Goal: Information Seeking & Learning: Check status

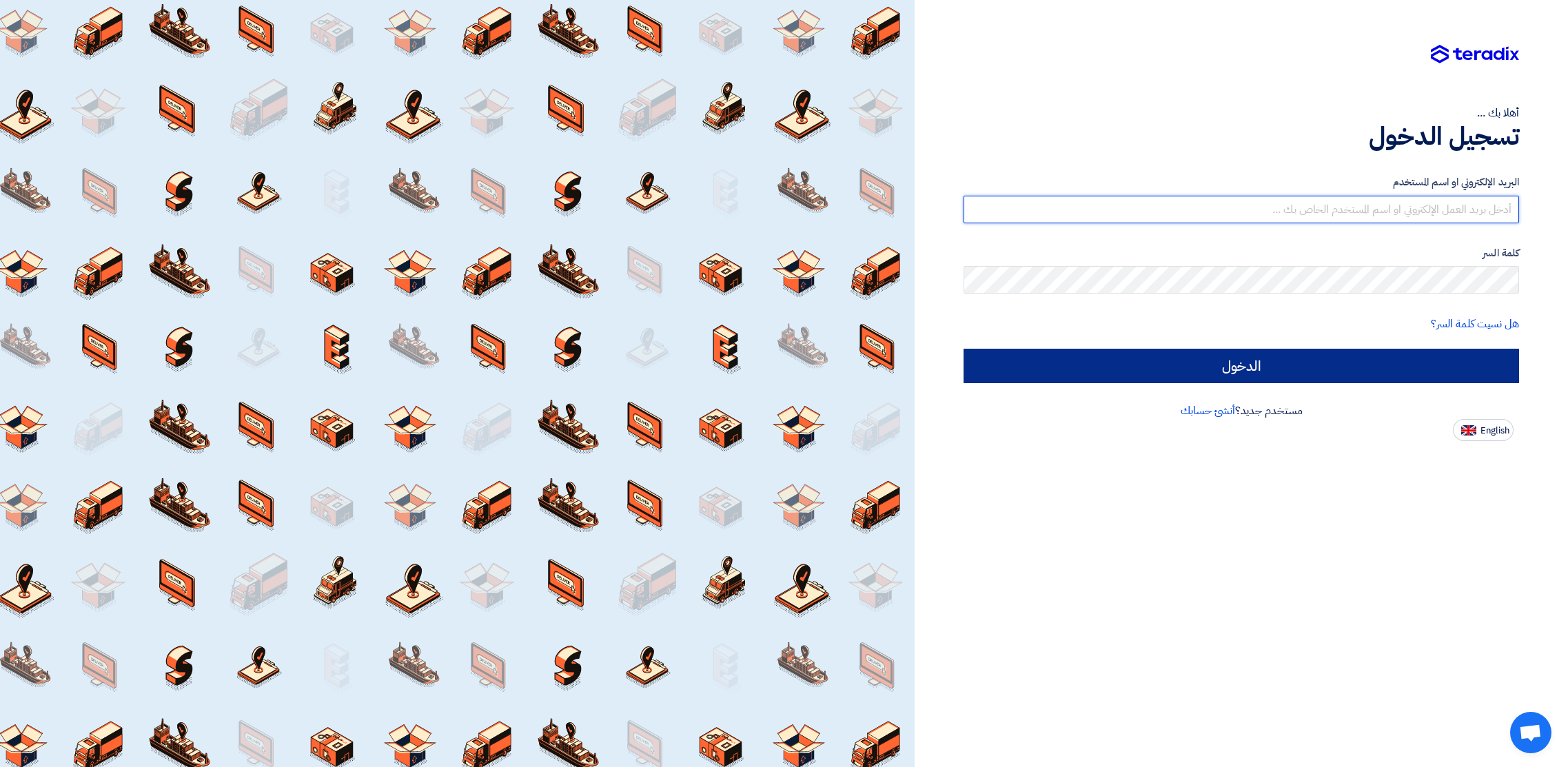
type input "[PERSON_NAME][EMAIL_ADDRESS][PERSON_NAME][DOMAIN_NAME]"
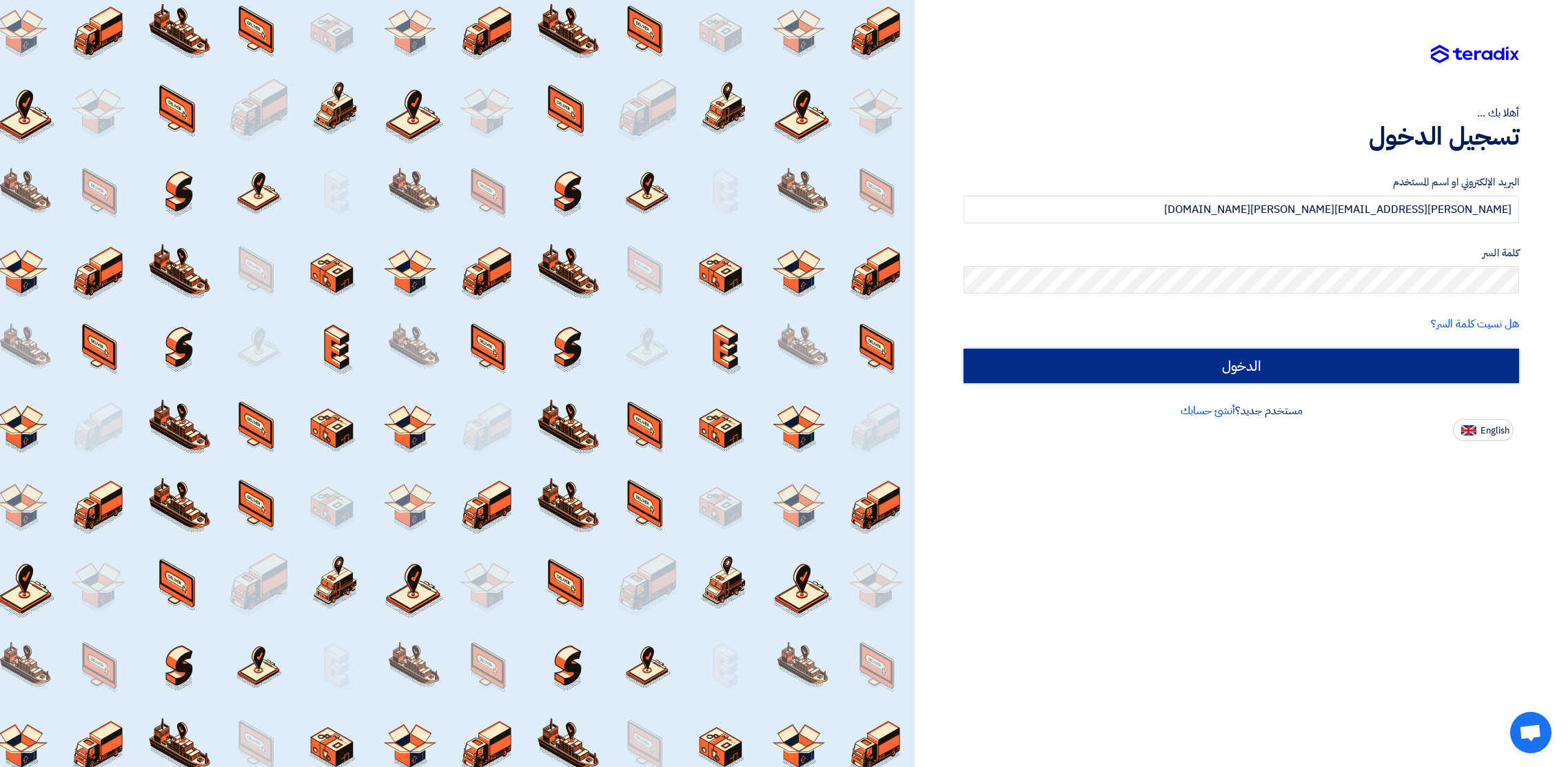
click at [1205, 369] on input "الدخول" at bounding box center [1240, 366] width 555 height 35
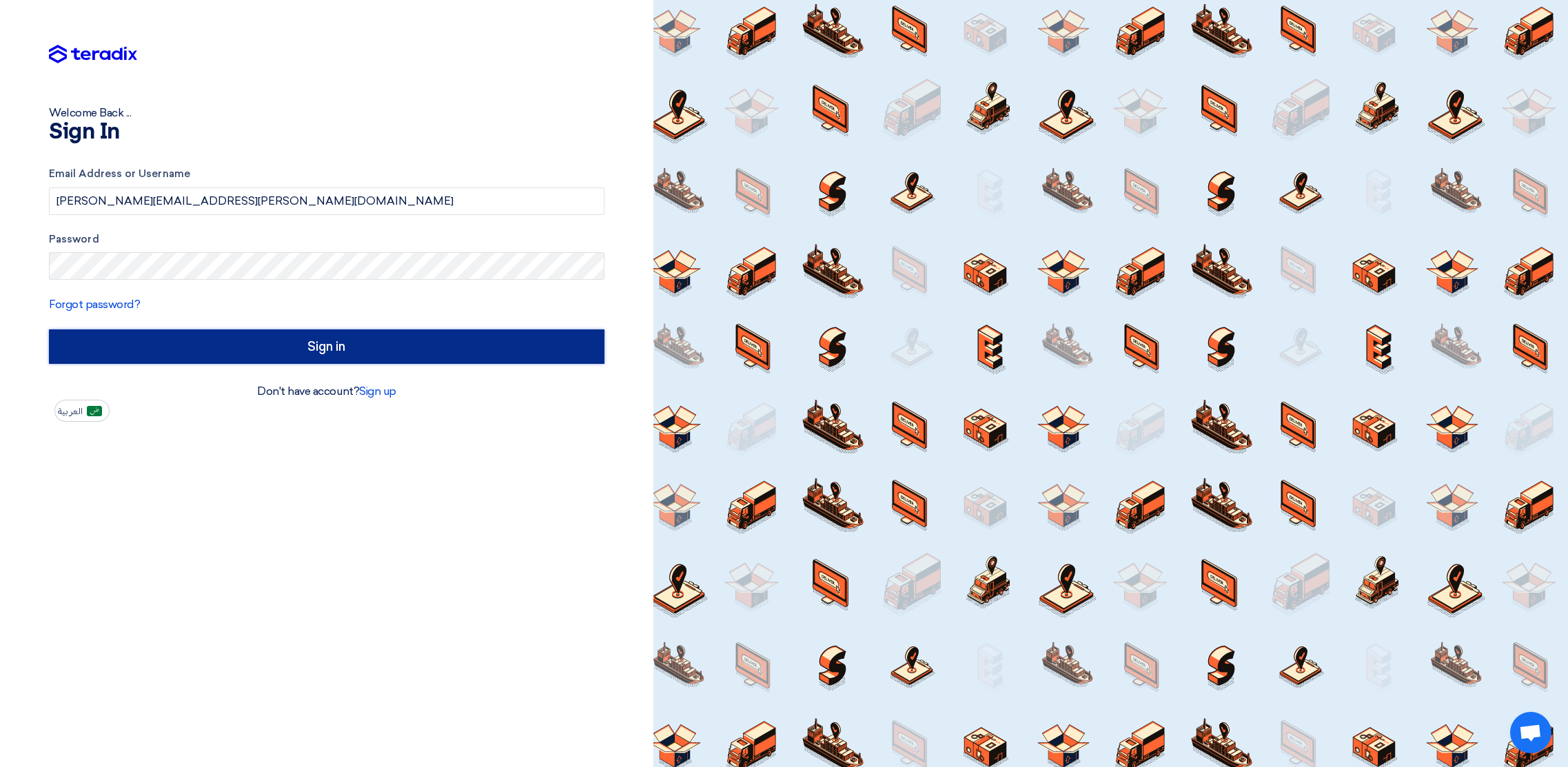
type input "Sign in"
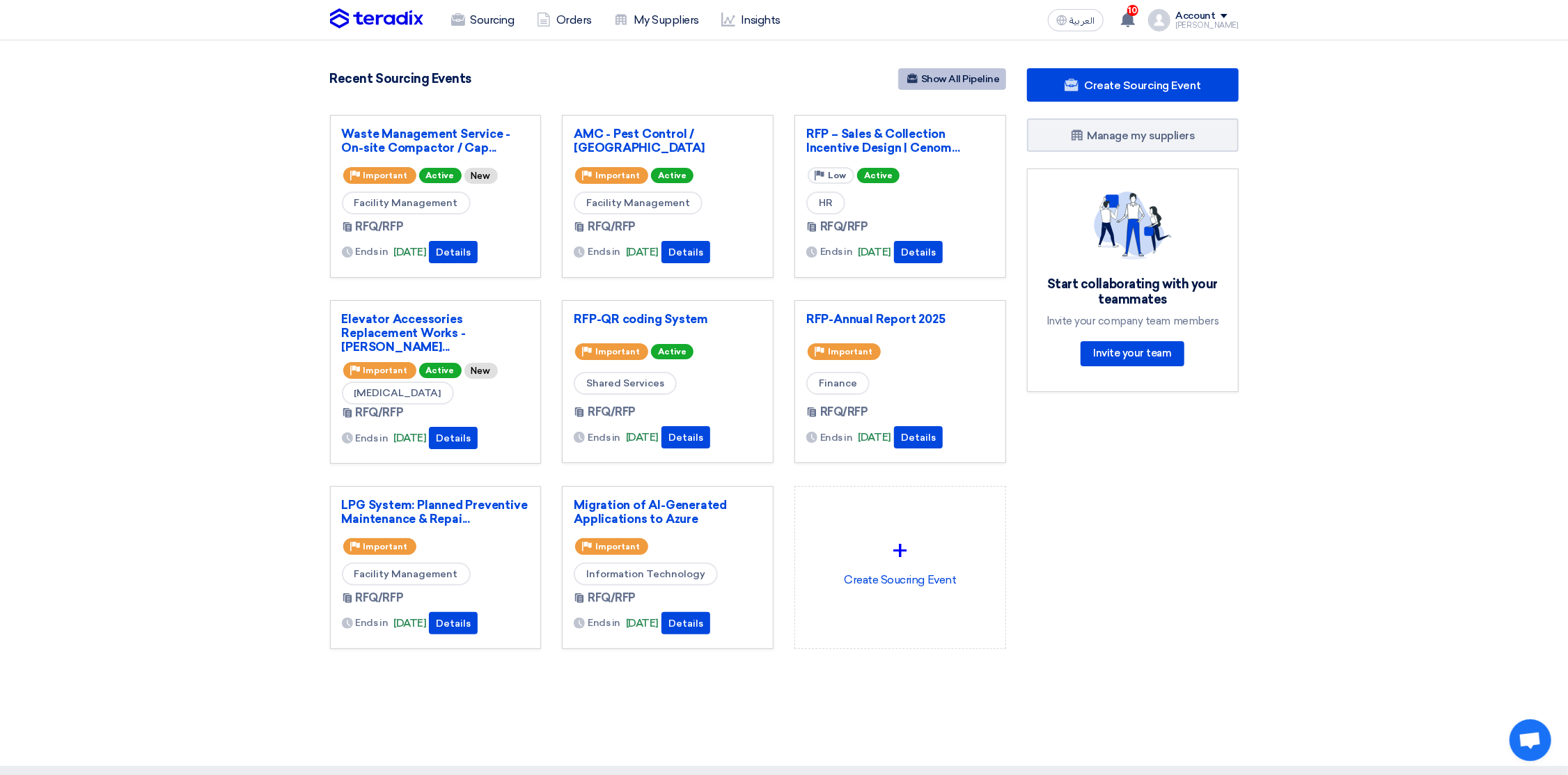
click at [954, 80] on link "Show All Pipeline" at bounding box center [952, 78] width 108 height 22
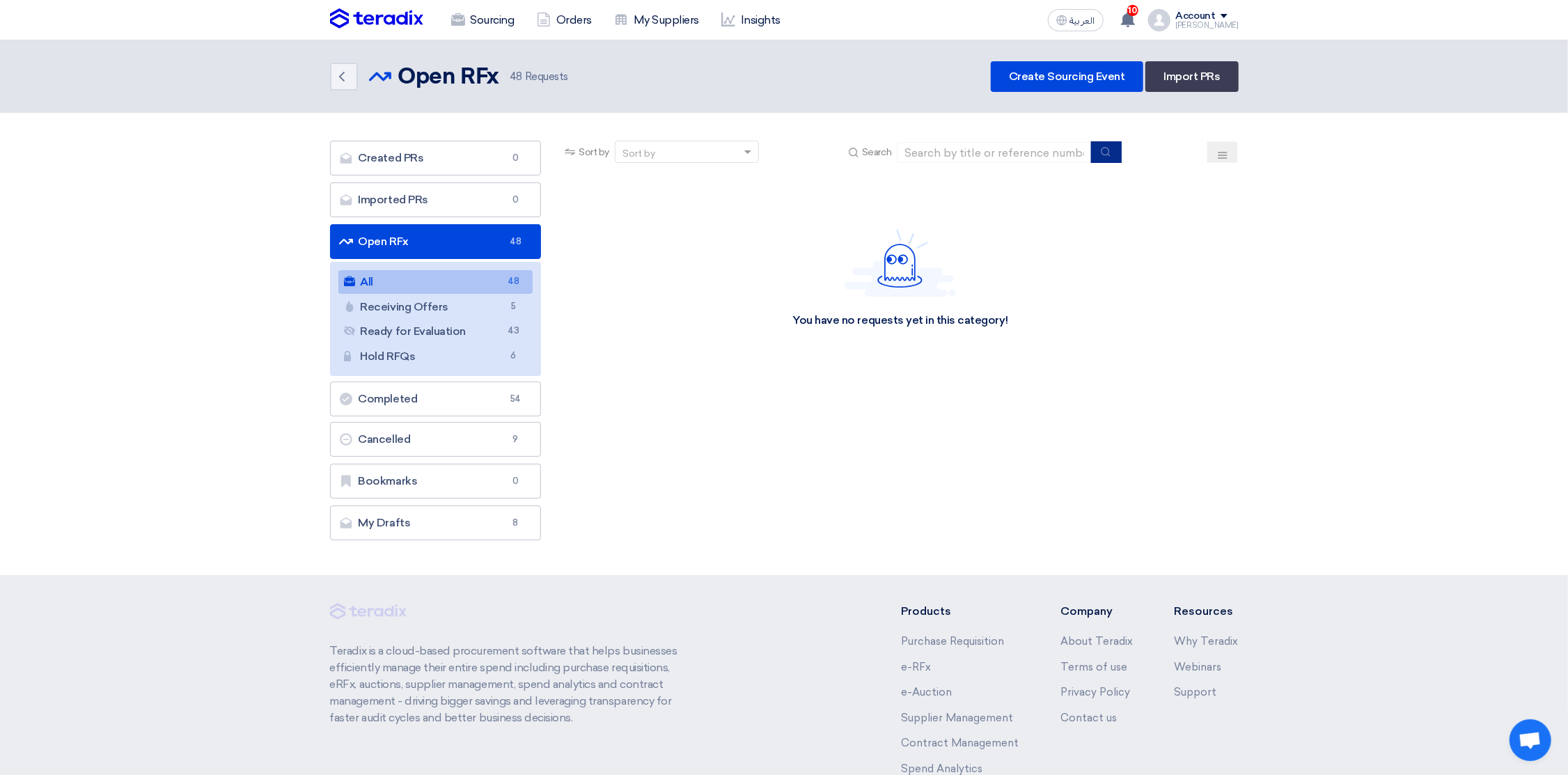
click at [1104, 151] on icon "submit" at bounding box center [1106, 151] width 11 height 11
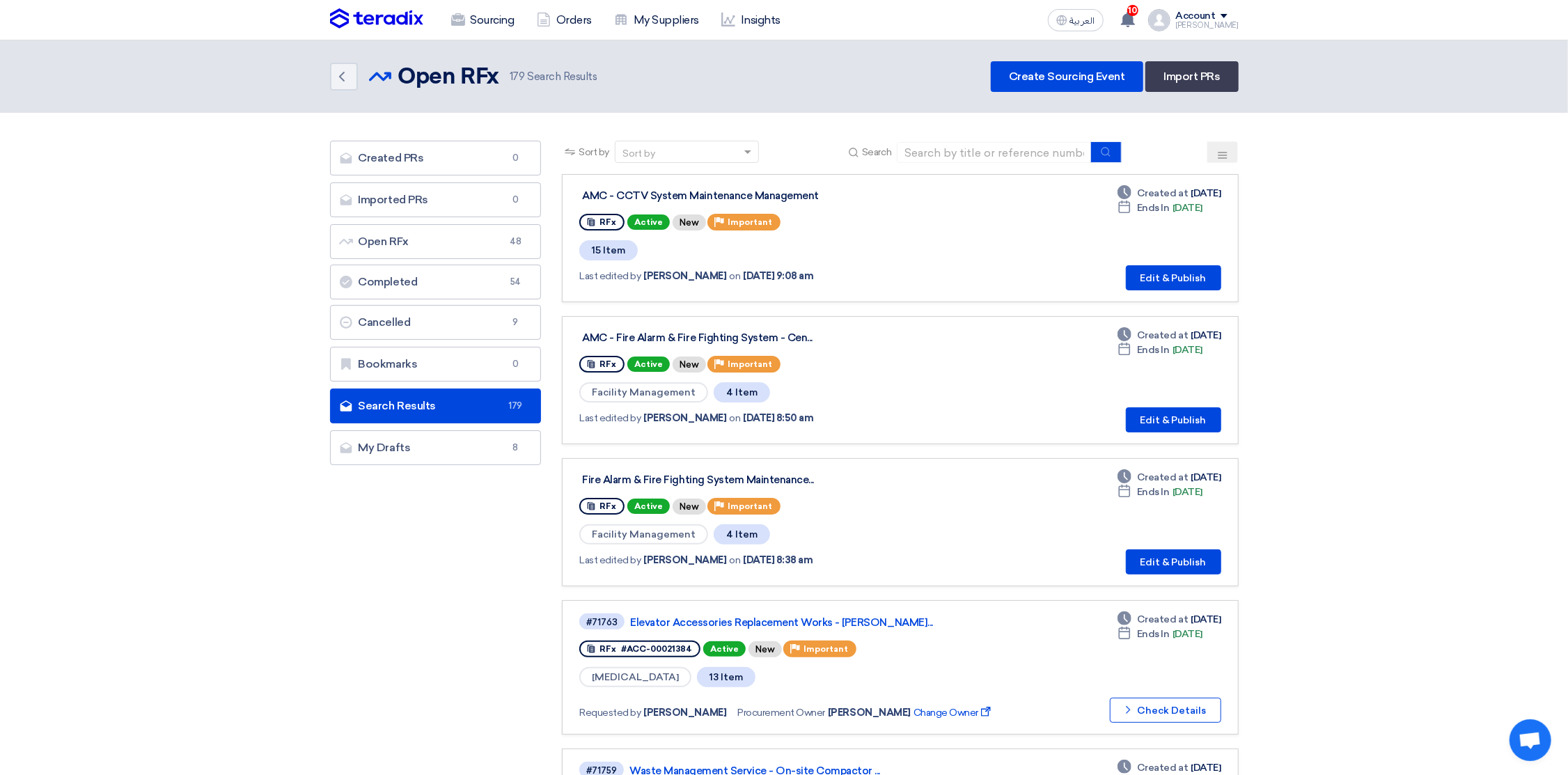
click at [1219, 151] on use at bounding box center [1223, 154] width 9 height 6
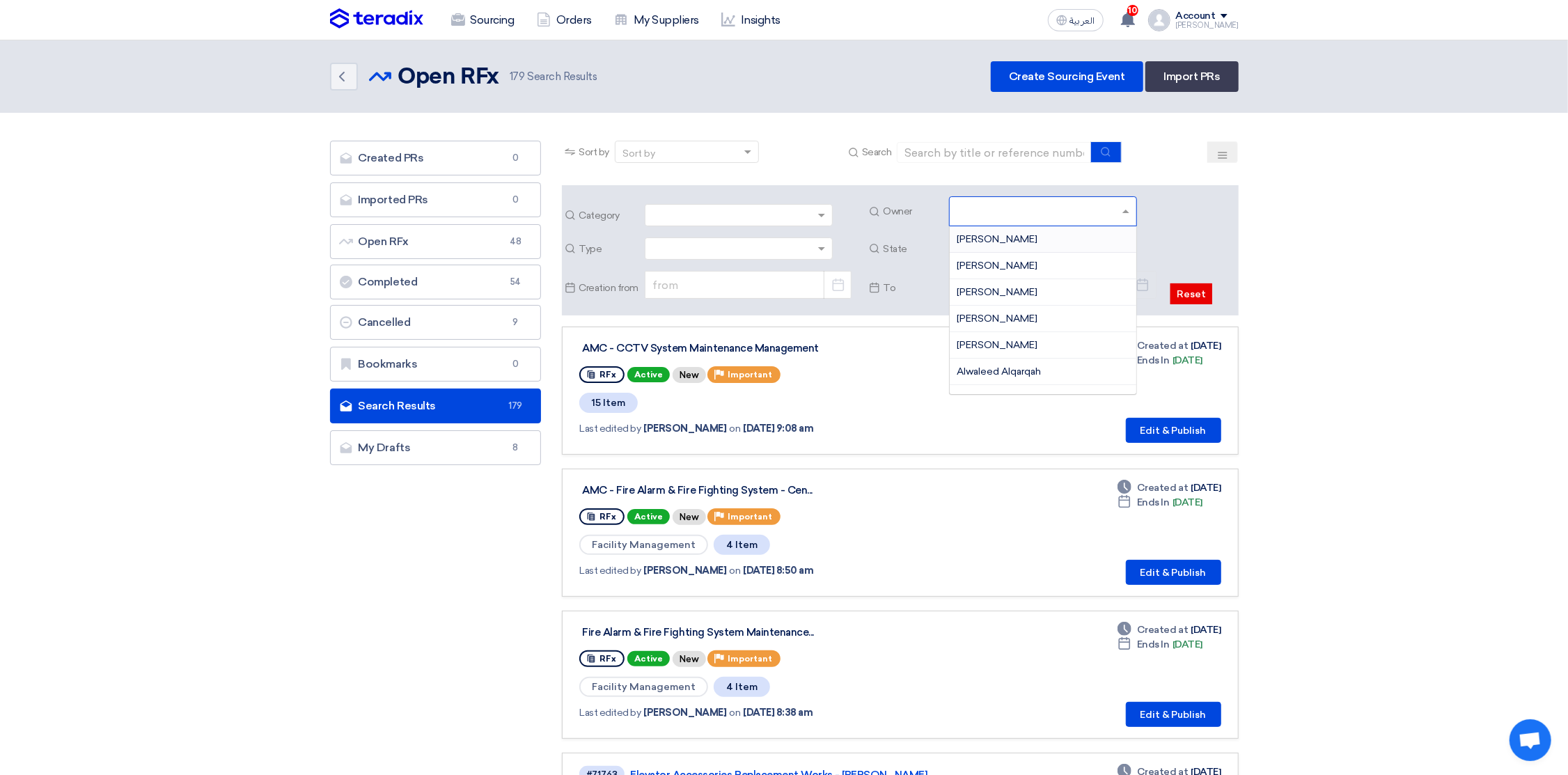
click at [1002, 211] on input "text" at bounding box center [1045, 212] width 176 height 23
click at [993, 343] on span "[PERSON_NAME]" at bounding box center [997, 347] width 81 height 11
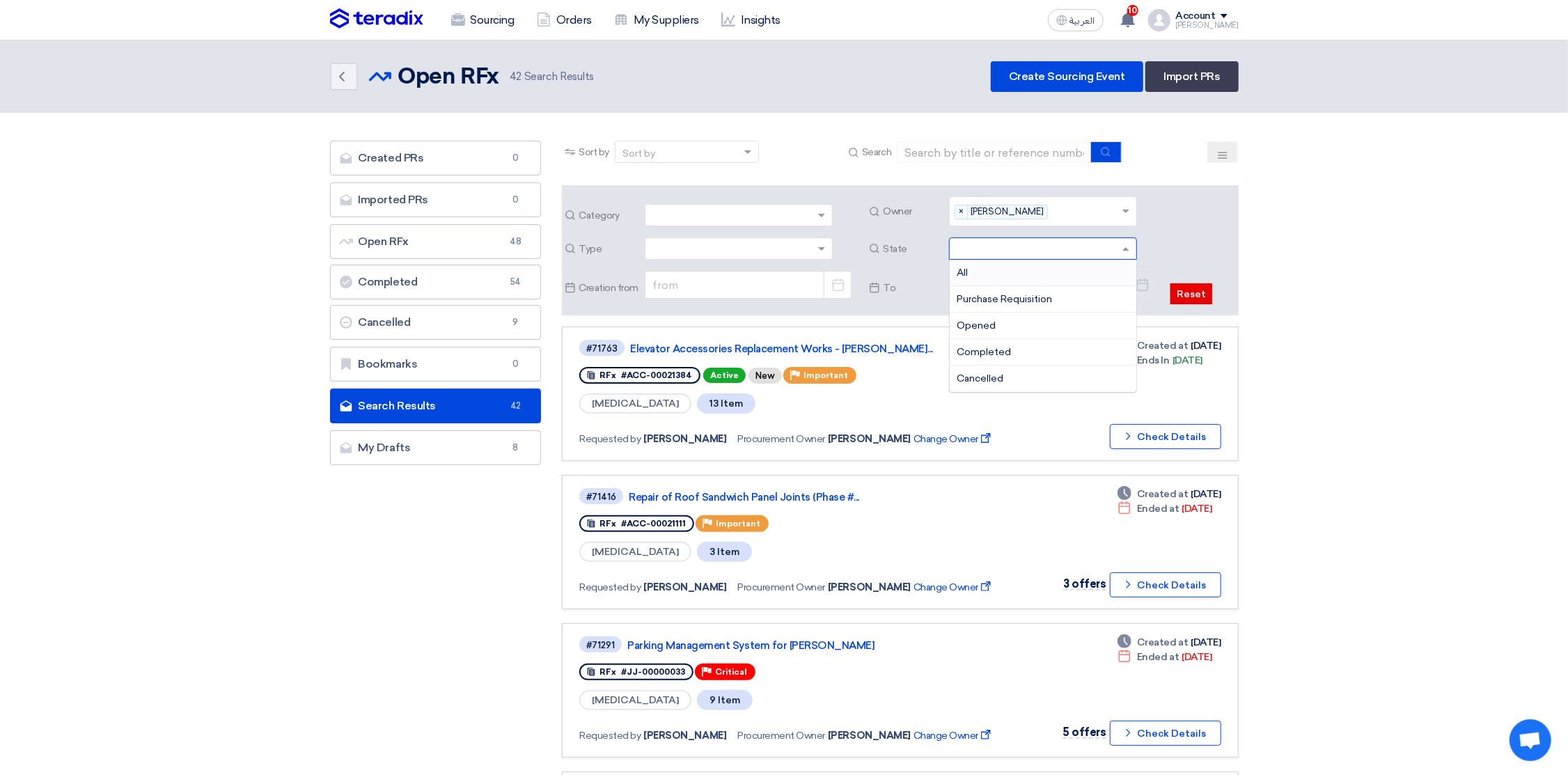
click at [993, 247] on input "text" at bounding box center [1036, 250] width 159 height 23
click at [985, 325] on span "Opened" at bounding box center [976, 325] width 39 height 11
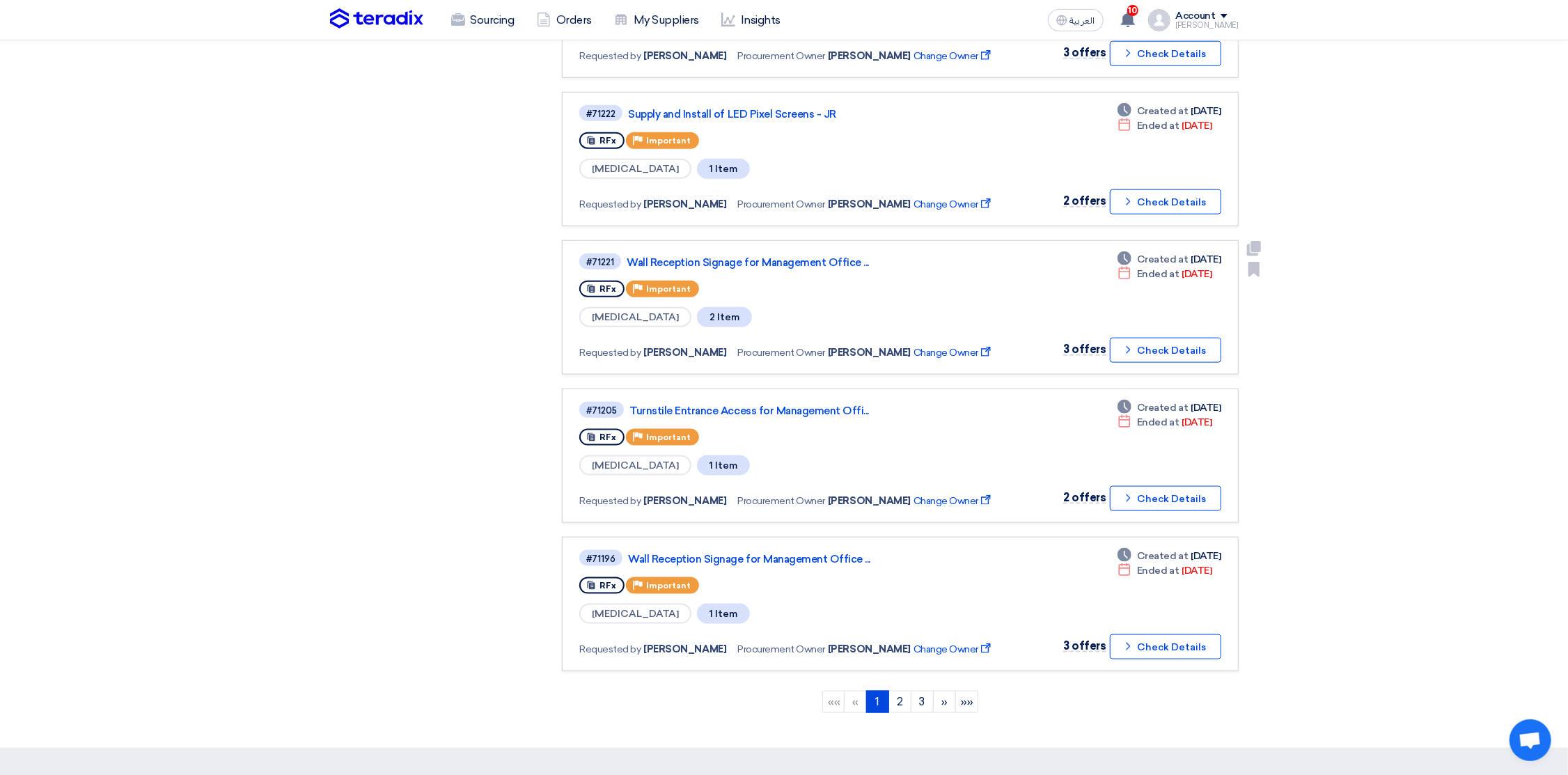
scroll to position [1148, 0]
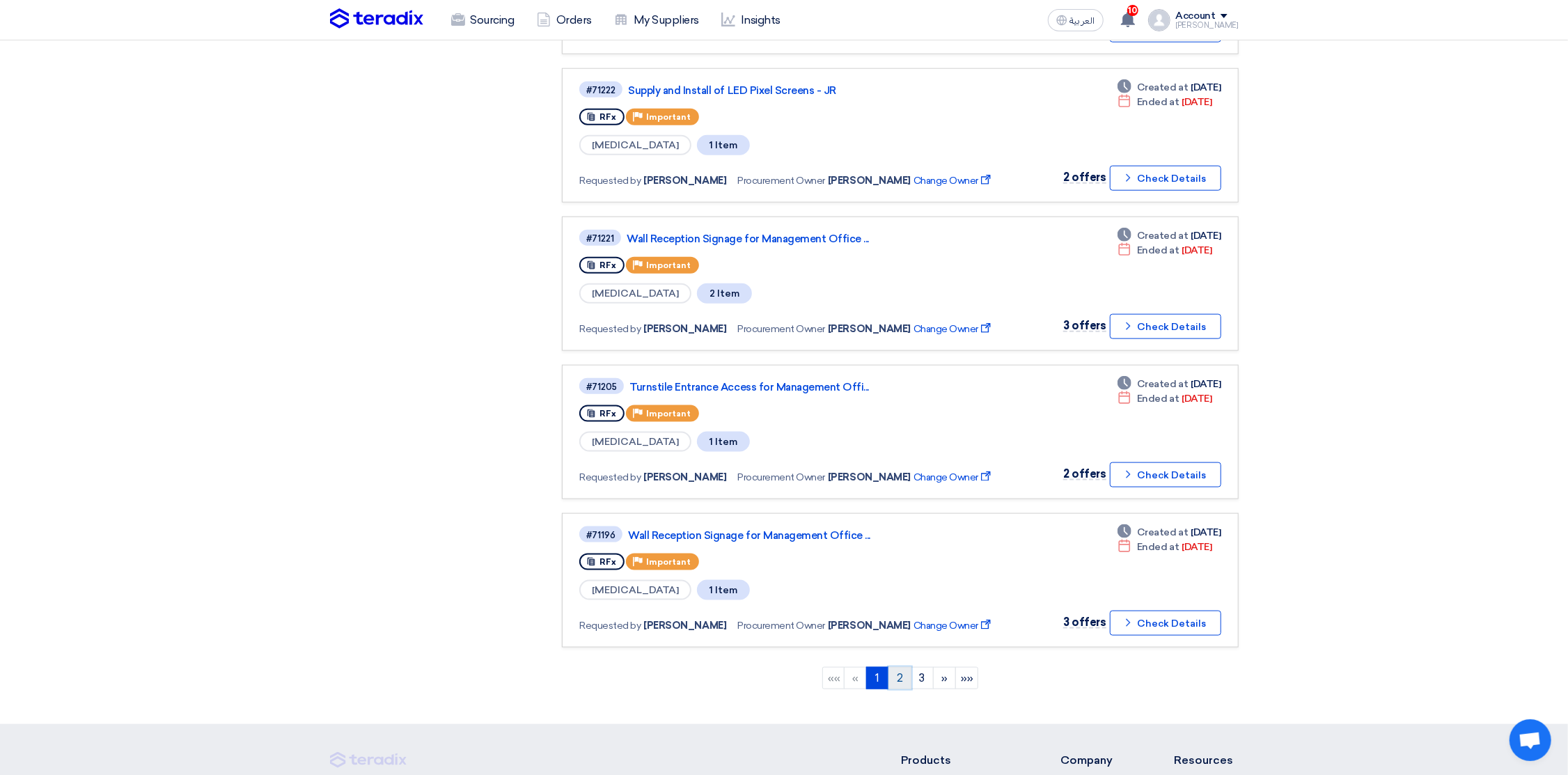
click at [903, 667] on link "2" at bounding box center [900, 677] width 23 height 22
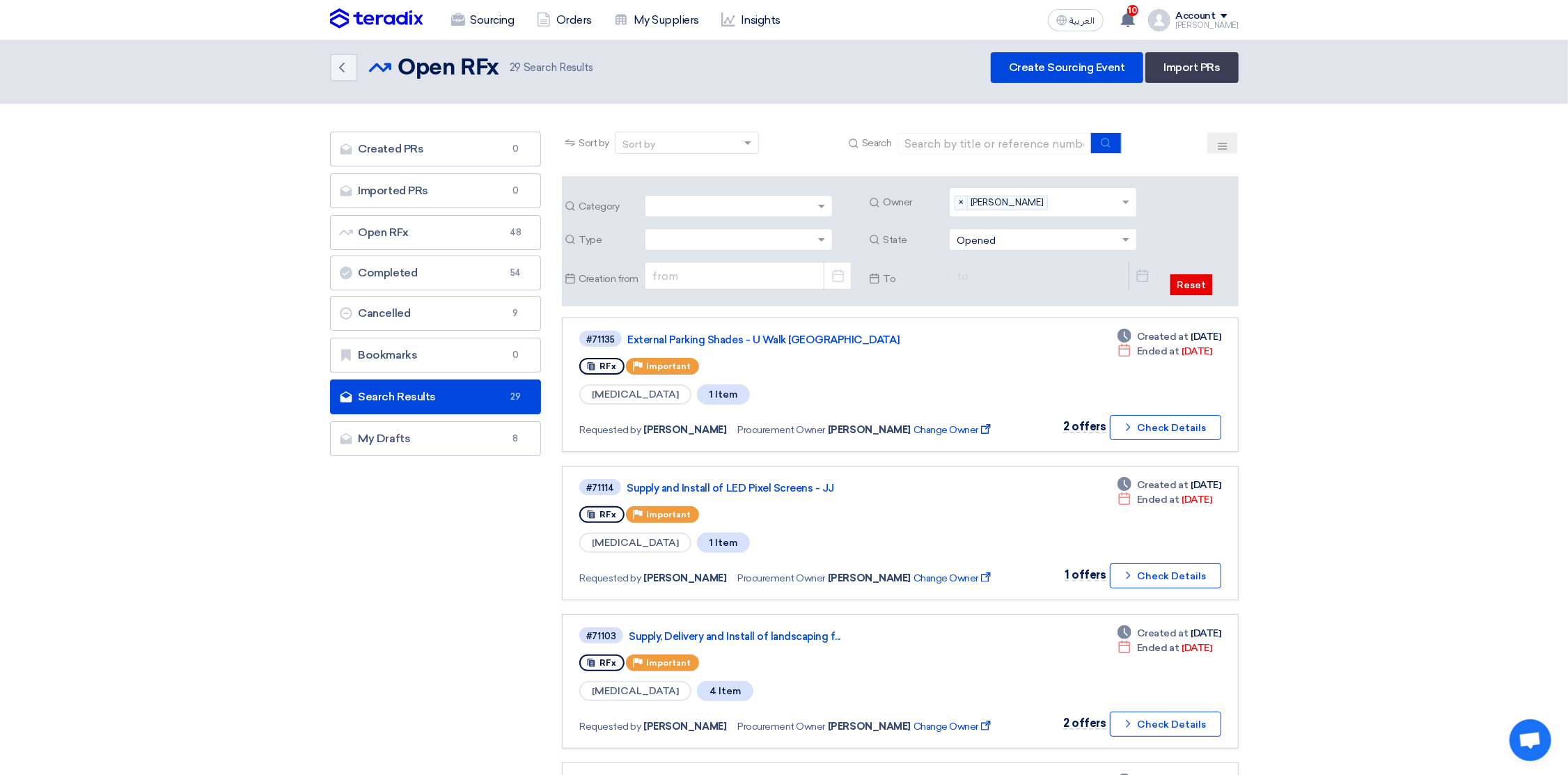
scroll to position [0, 0]
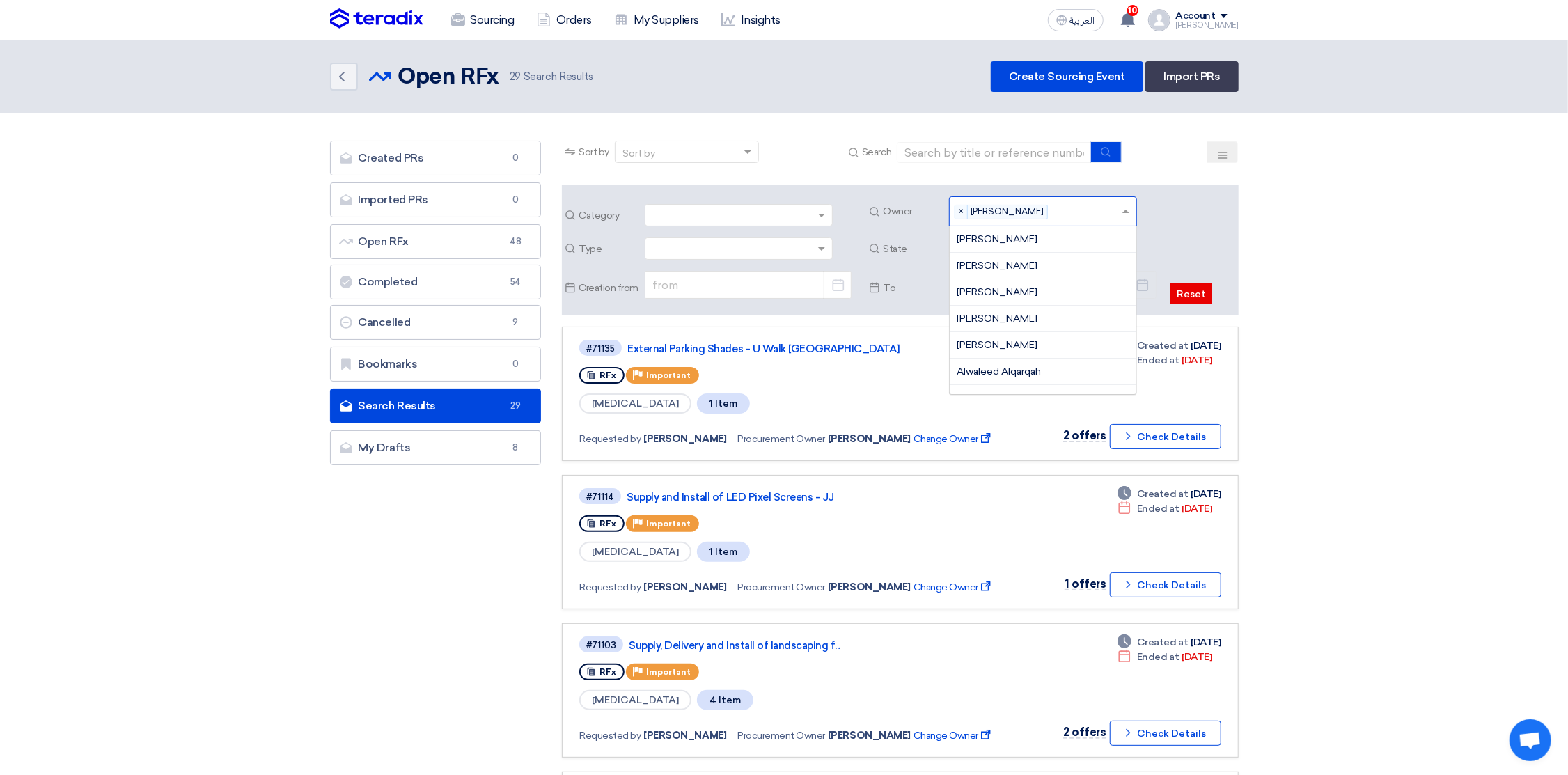
click at [1130, 208] on span at bounding box center [1128, 211] width 18 height 15
click at [999, 271] on span "[PERSON_NAME]" at bounding box center [997, 269] width 81 height 11
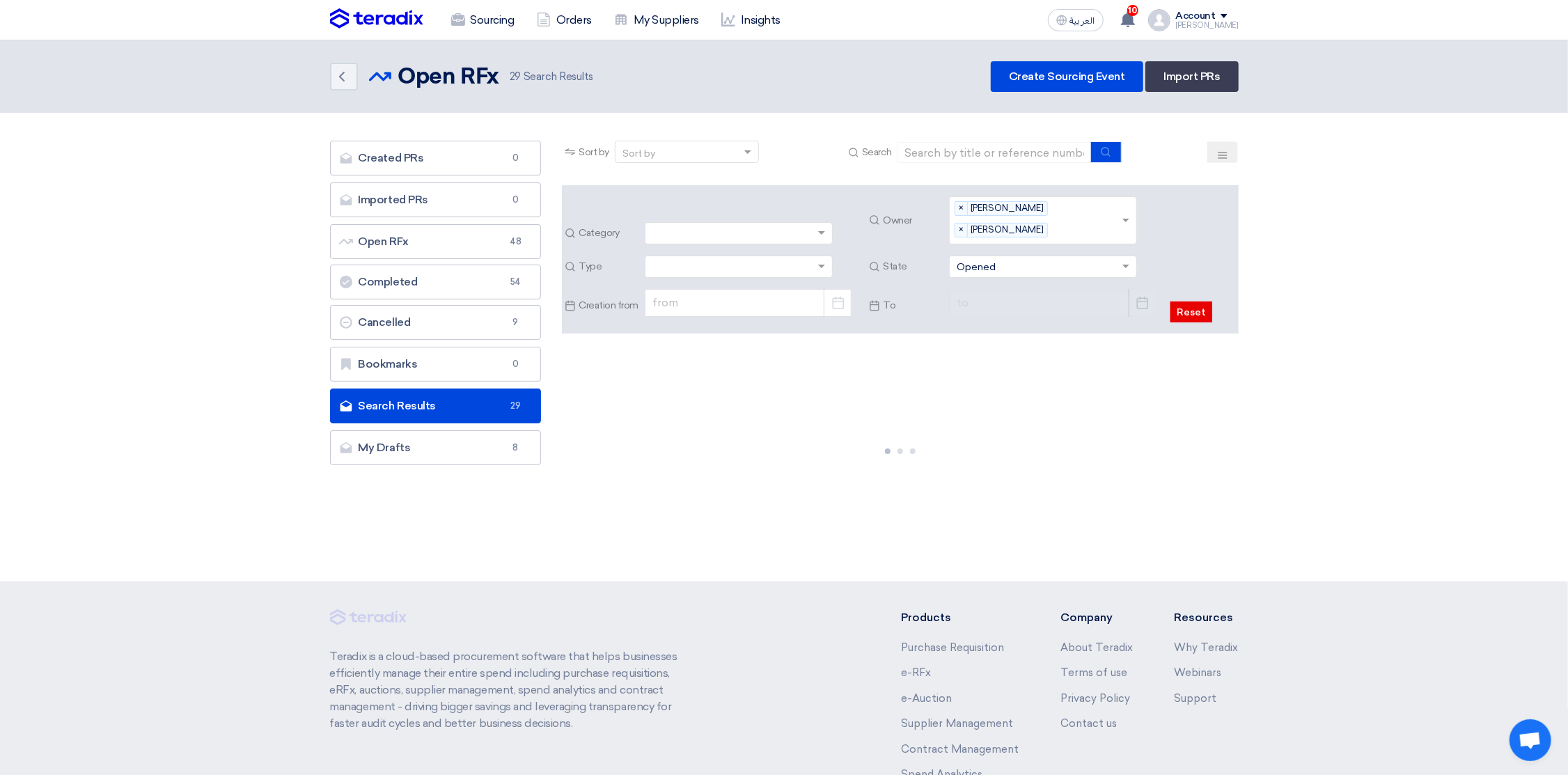
click at [1049, 199] on div "× [PERSON_NAME] × [PERSON_NAME]" at bounding box center [1028, 220] width 158 height 47
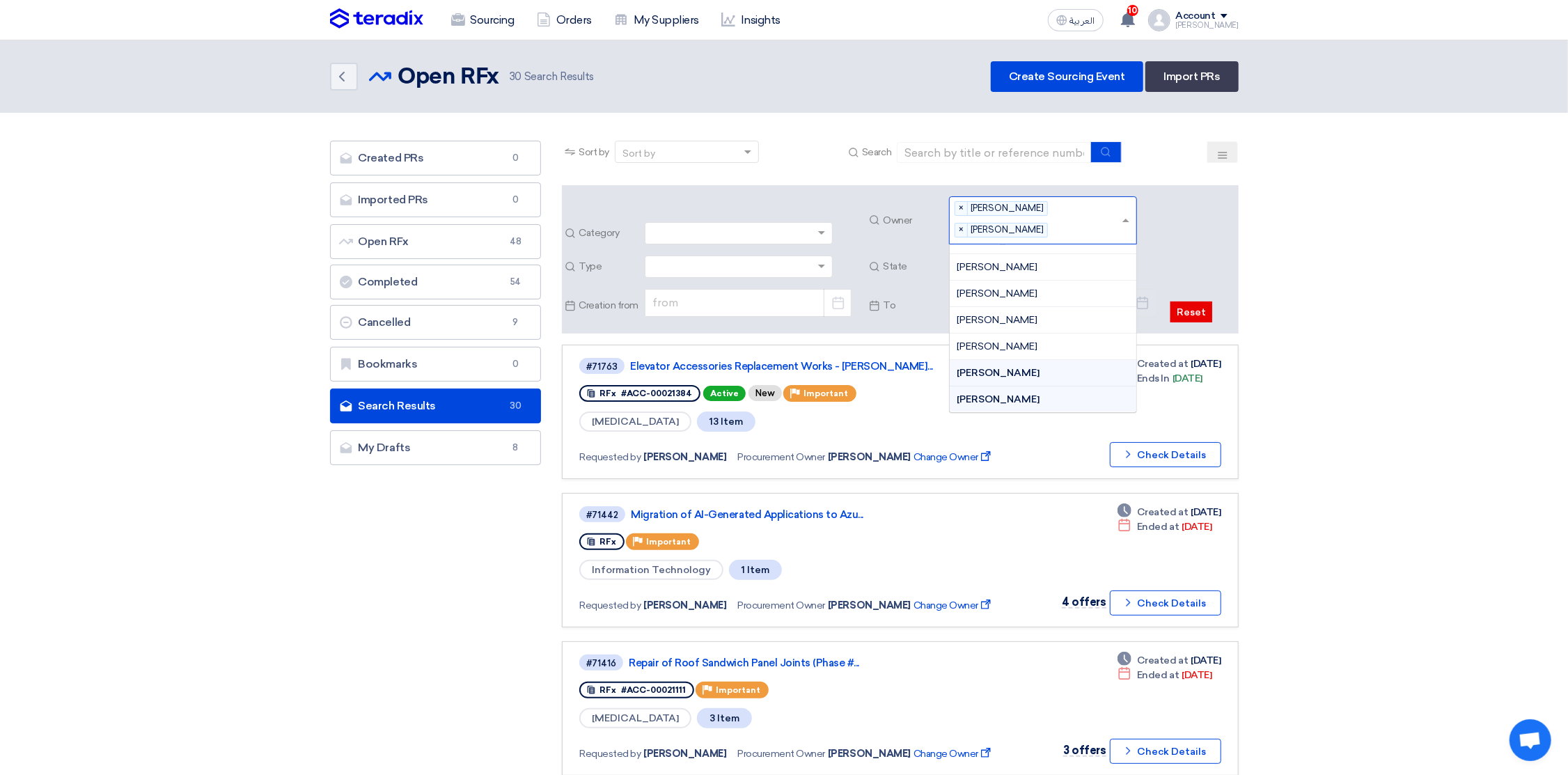
click at [1032, 206] on span "[PERSON_NAME]" at bounding box center [1009, 208] width 78 height 13
click at [958, 204] on span "×" at bounding box center [962, 208] width 12 height 13
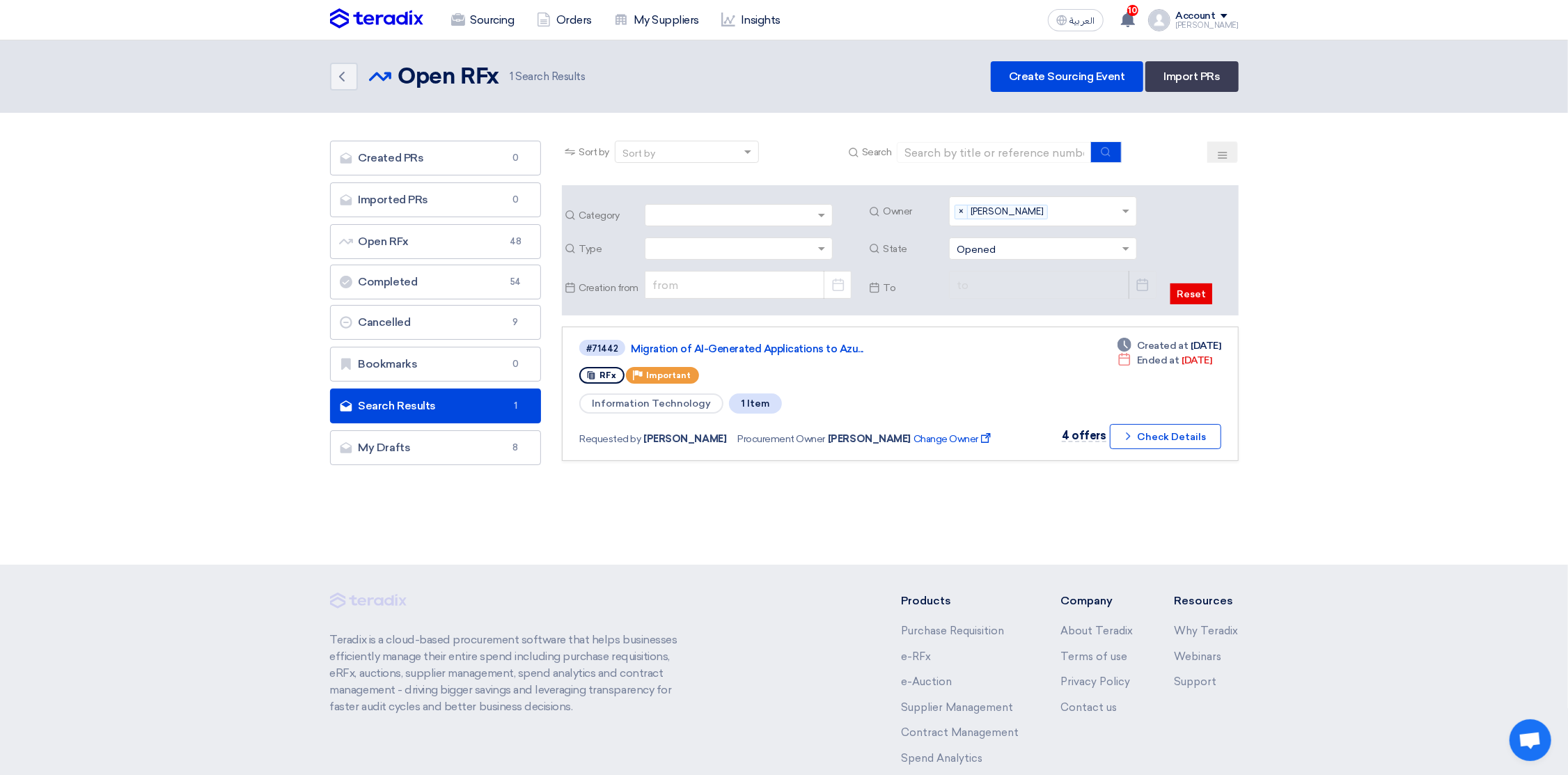
click at [1308, 259] on section "Created PRs Created PRs 0 Imported PRs Imported PRs 0 Open RFx Open RFx 48 Comp…" at bounding box center [784, 307] width 1568 height 390
click at [375, 241] on link "Open RFx Open RFx 48" at bounding box center [436, 242] width 211 height 35
click at [959, 212] on span "×" at bounding box center [962, 211] width 12 height 13
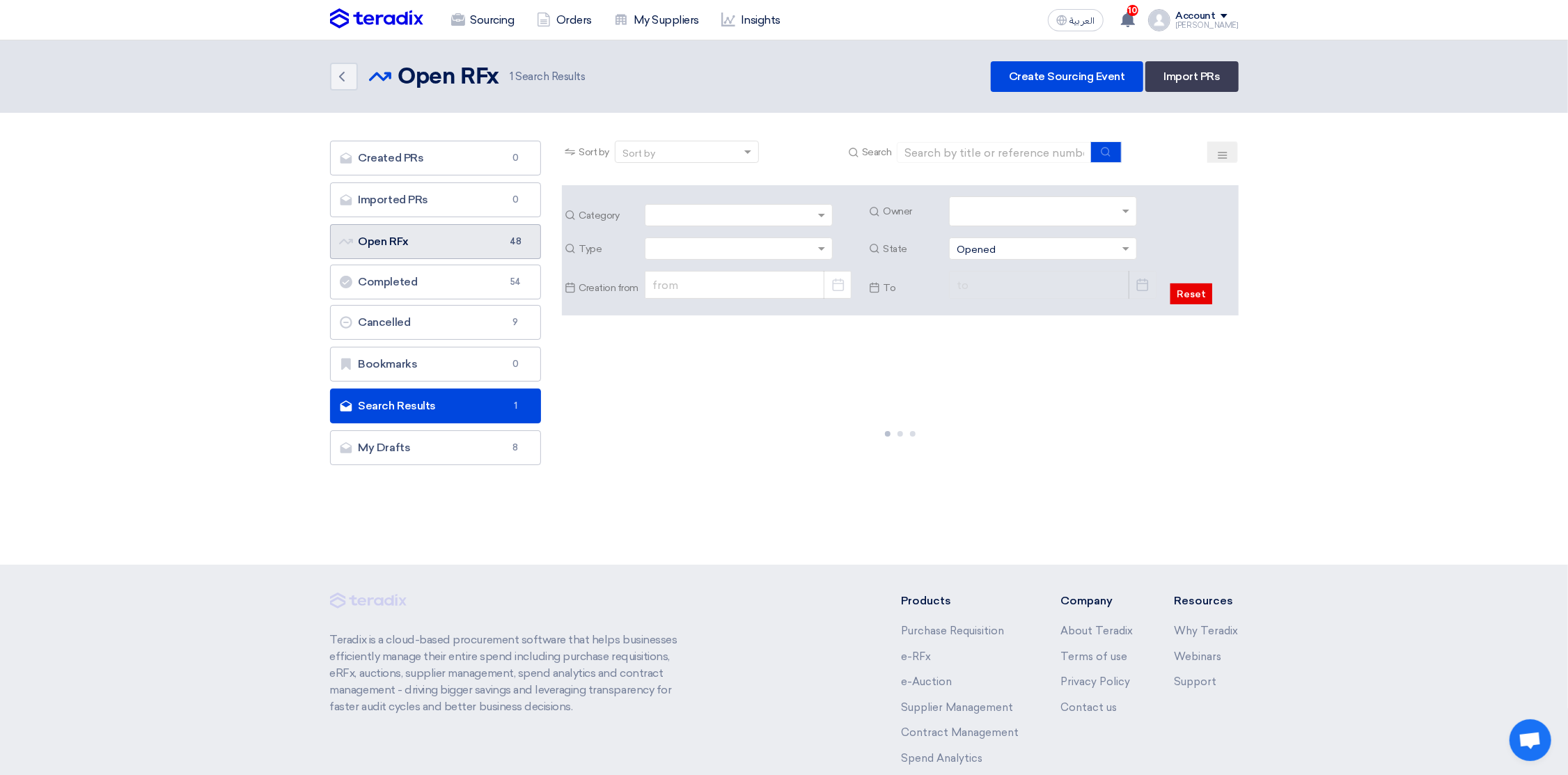
click at [397, 237] on link "Open RFx Open RFx 48" at bounding box center [436, 242] width 211 height 35
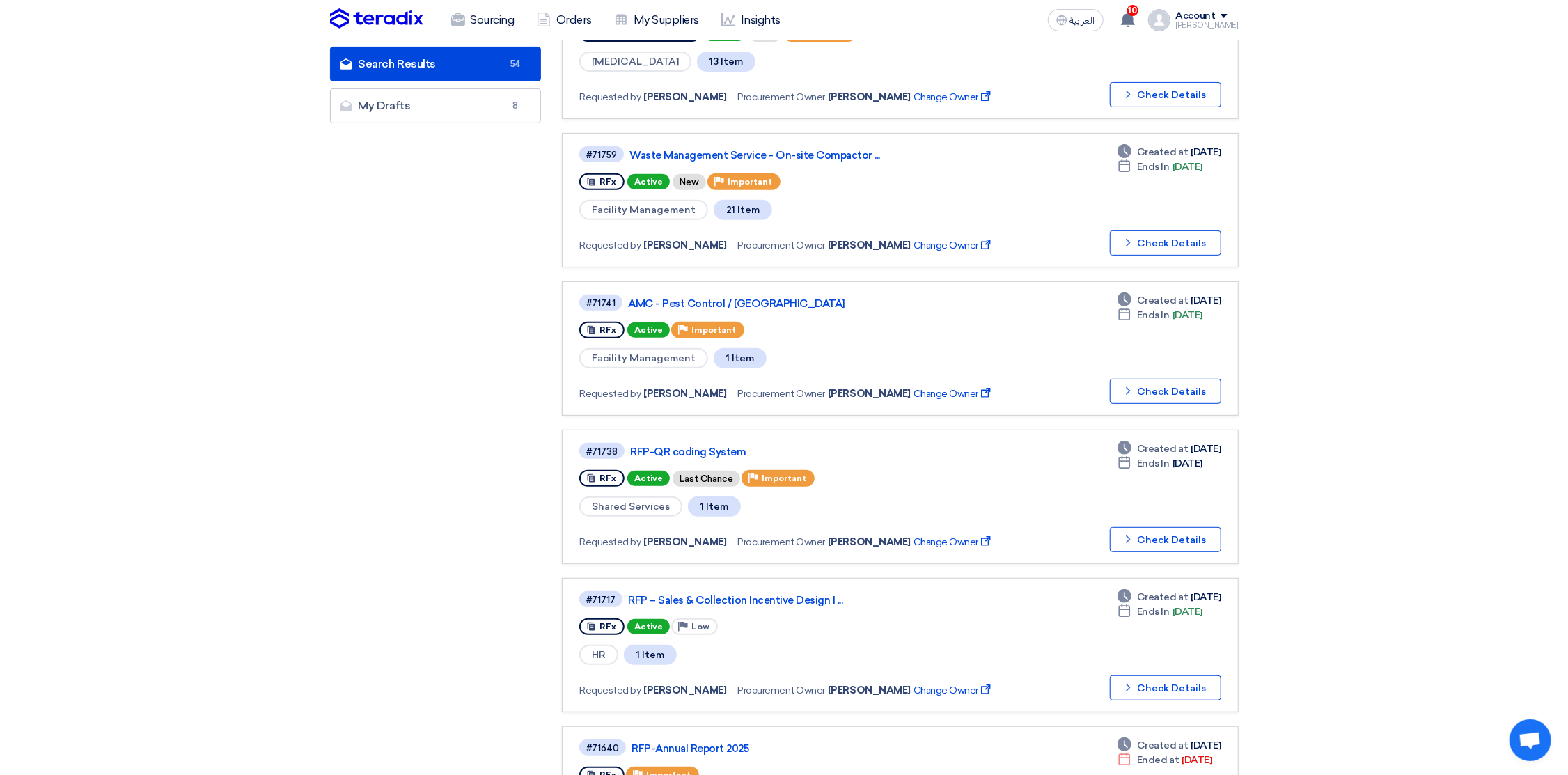
scroll to position [0, 0]
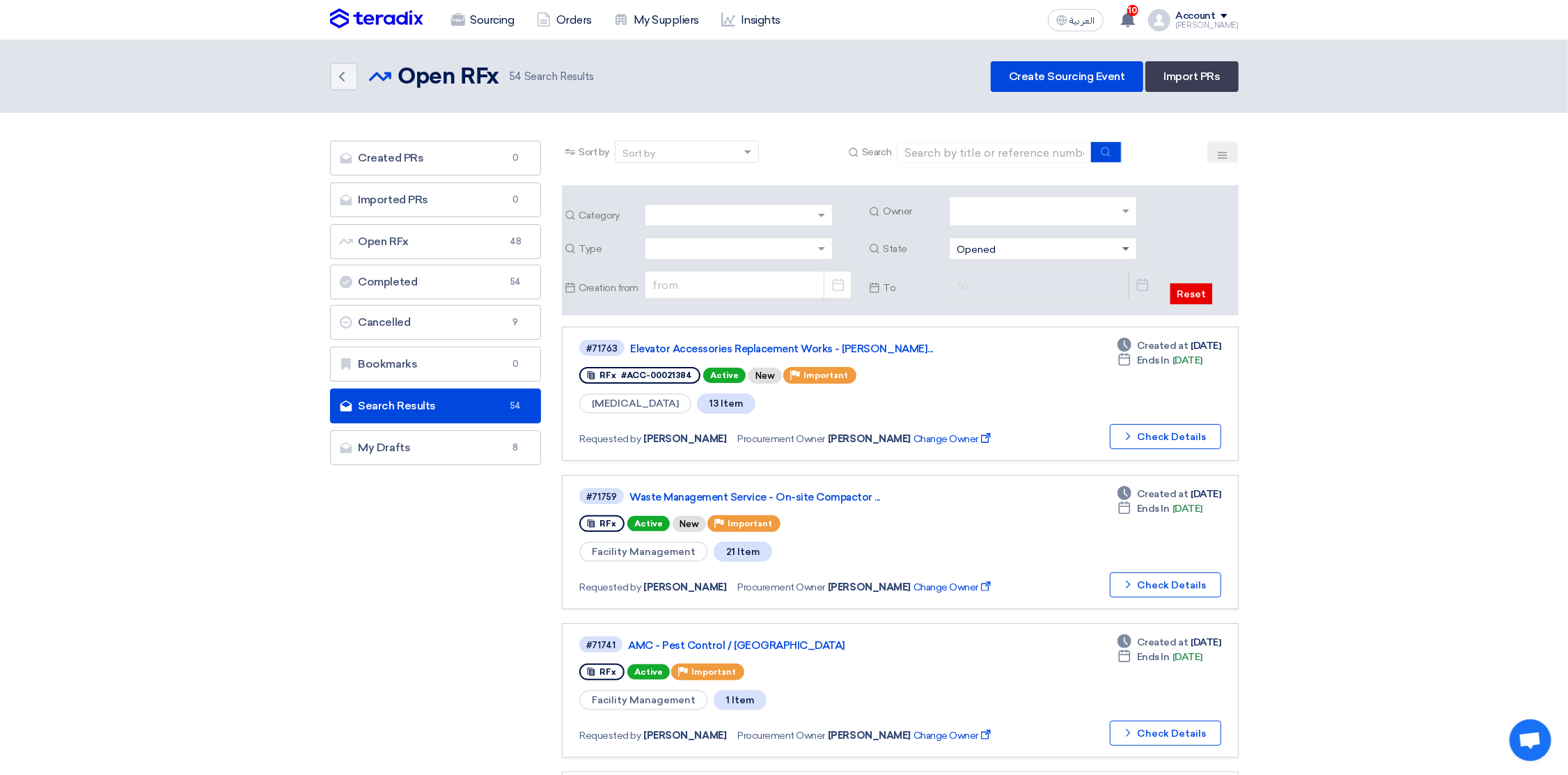
click at [1126, 247] on span at bounding box center [1126, 250] width 7 height 5
click at [1019, 276] on div "All" at bounding box center [1043, 273] width 187 height 26
